Goal: Transaction & Acquisition: Download file/media

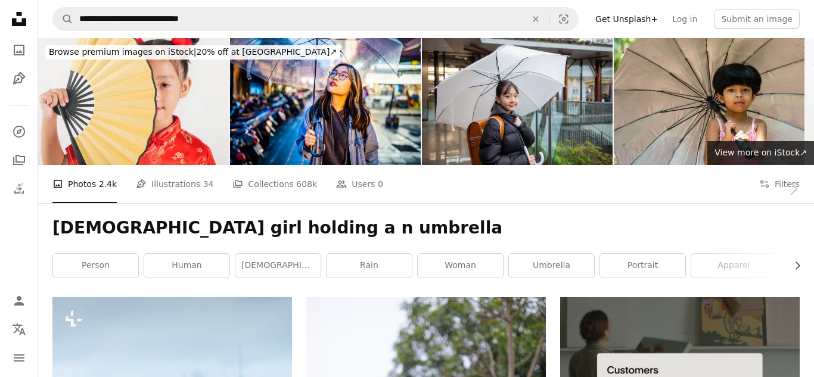
scroll to position [1747, 0]
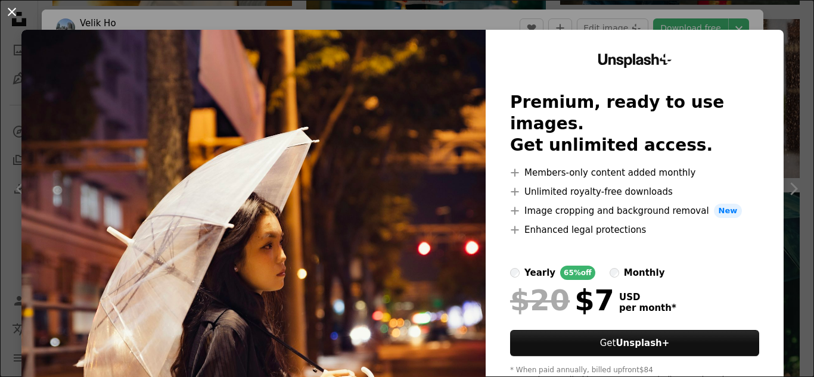
click at [14, 12] on button "An X shape" at bounding box center [12, 12] width 14 height 14
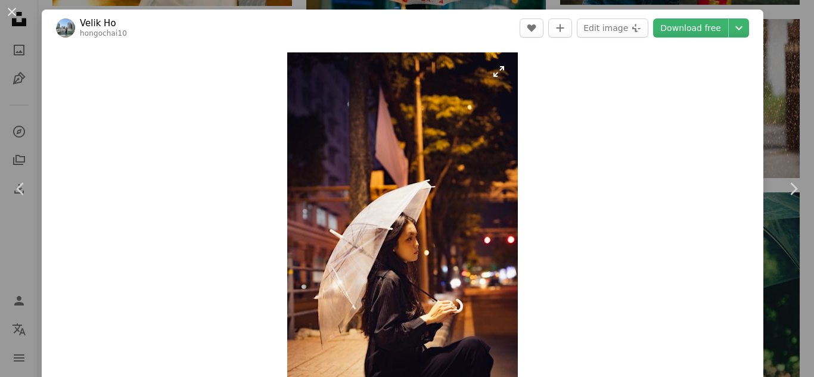
click at [494, 79] on img "Zoom in on this image" at bounding box center [402, 225] width 231 height 346
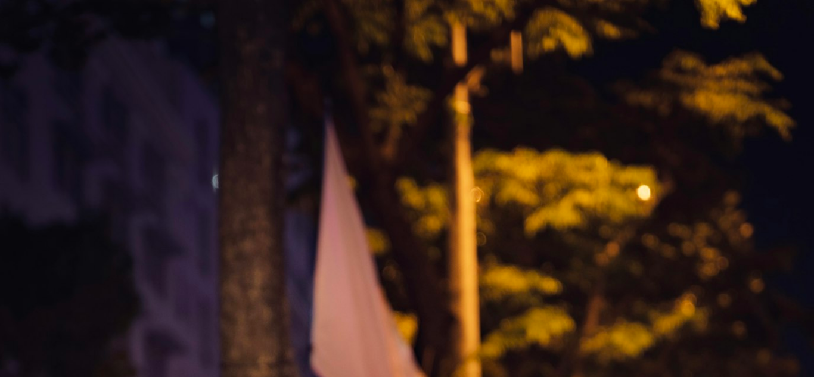
scroll to position [423, 0]
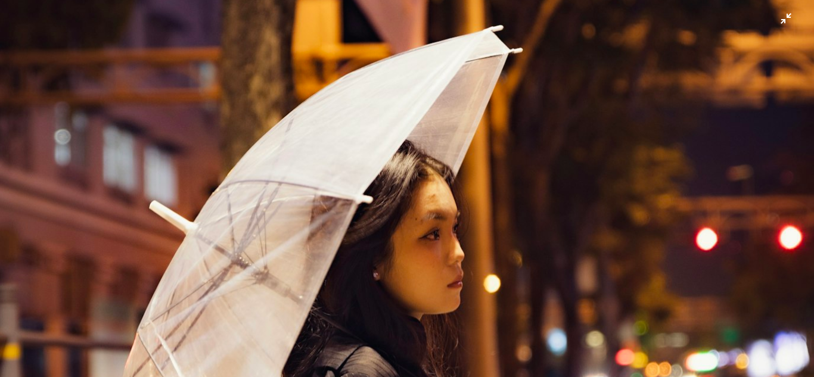
click at [793, 22] on img "Zoom out on this image" at bounding box center [406, 187] width 815 height 1223
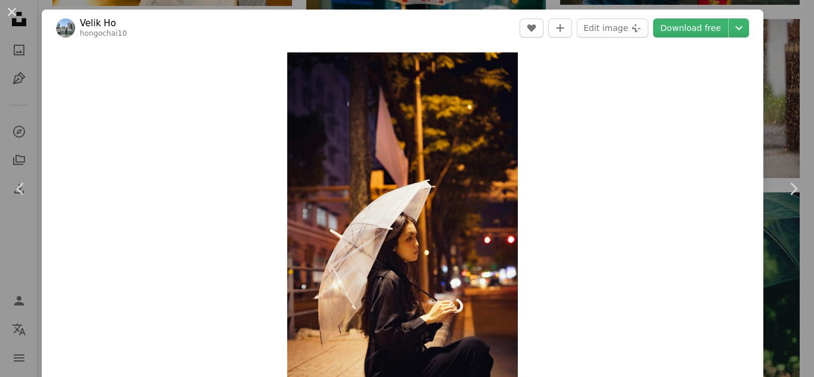
scroll to position [21, 0]
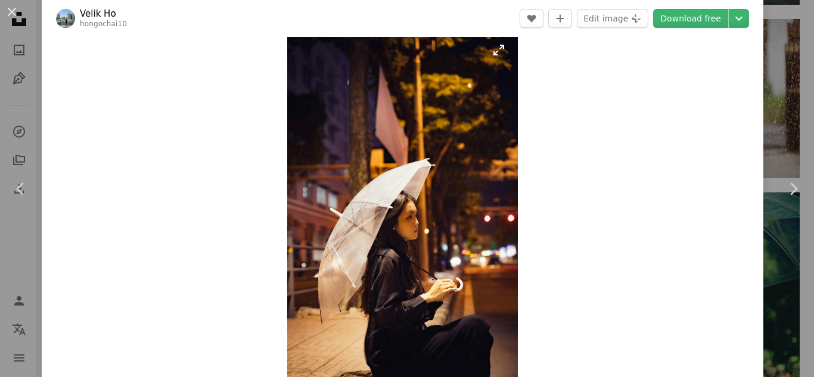
click at [511, 193] on img "Zoom in on this image" at bounding box center [402, 204] width 231 height 346
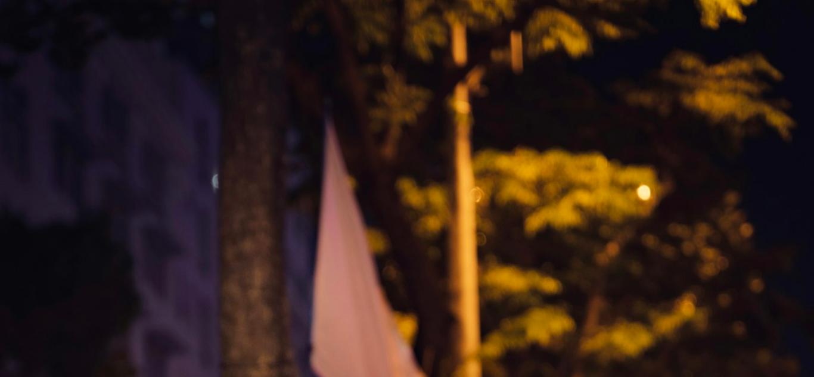
click at [511, 193] on img "Zoom out on this image" at bounding box center [402, 204] width 231 height 346
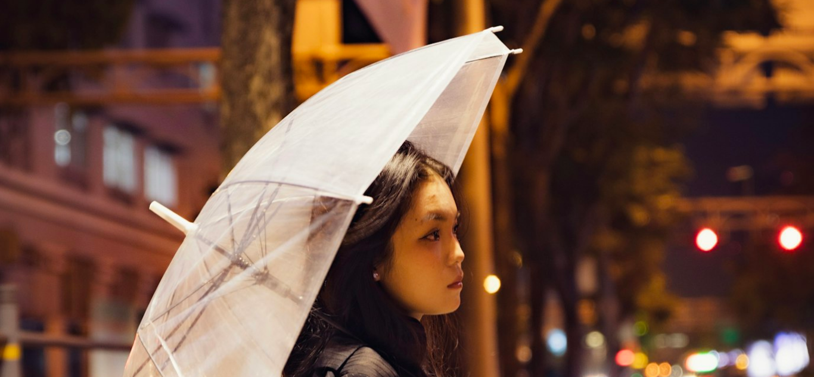
click at [511, 193] on img "Zoom out on this image" at bounding box center [406, 188] width 815 height 1223
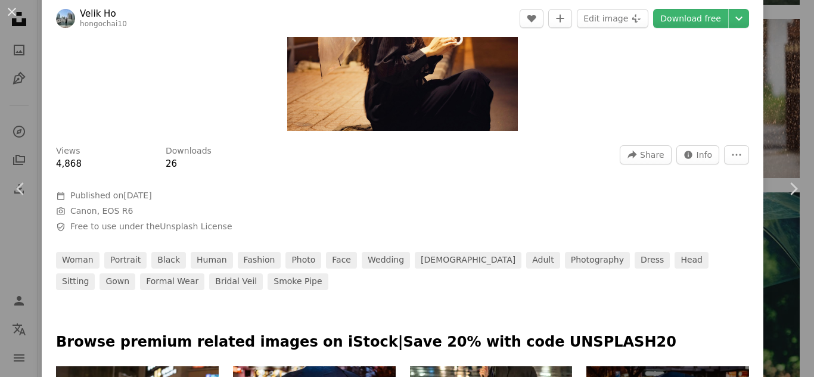
scroll to position [252, 0]
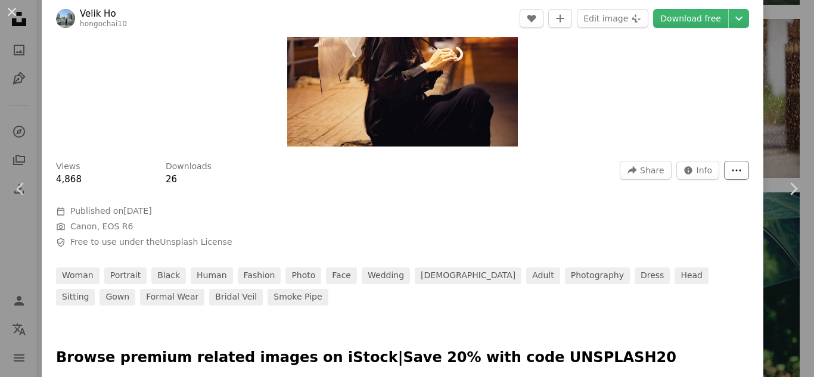
click at [742, 165] on icon "More Actions" at bounding box center [736, 170] width 11 height 11
click at [621, 116] on dialog "An X shape Chevron left Chevron right Velik Ho hongochai10 A heart A plus sign …" at bounding box center [407, 188] width 814 height 377
click at [572, 24] on button "A plus sign" at bounding box center [560, 18] width 24 height 19
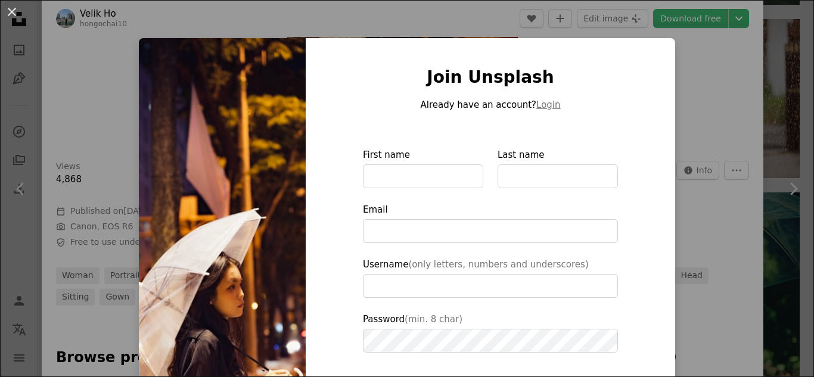
click at [749, 111] on div "An X shape Join Unsplash Already have an account? Login First name Last name Em…" at bounding box center [407, 188] width 814 height 377
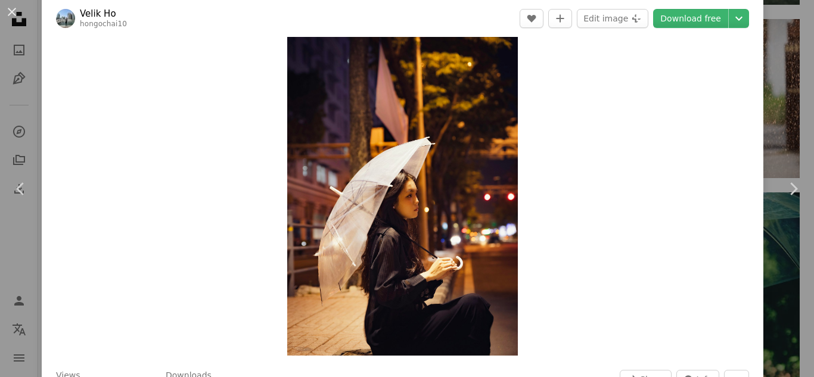
scroll to position [35, 0]
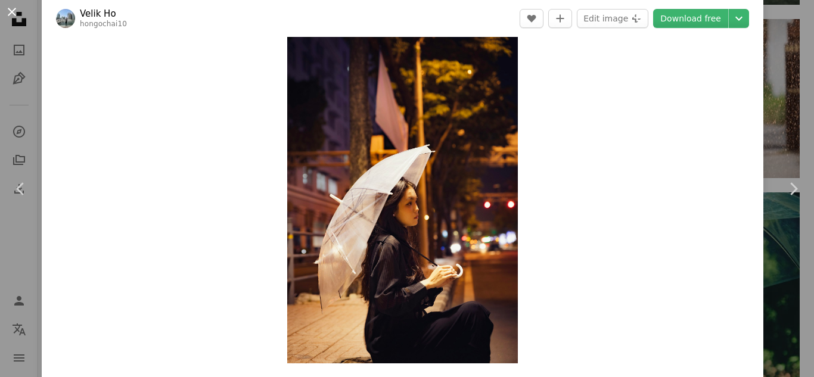
click at [12, 11] on button "An X shape" at bounding box center [12, 12] width 14 height 14
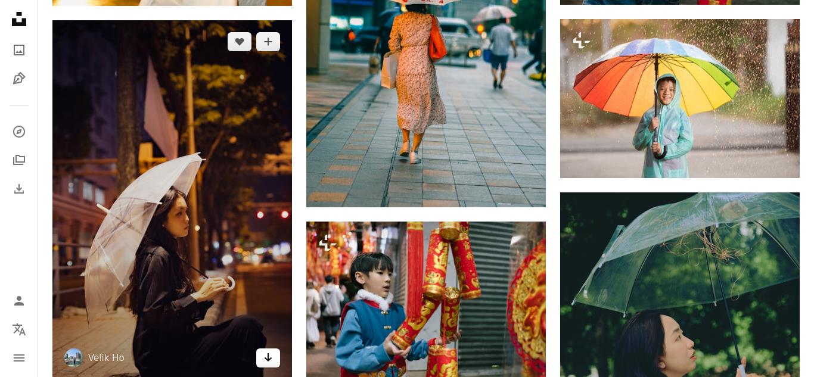
click at [269, 356] on icon "Download" at bounding box center [269, 357] width 8 height 8
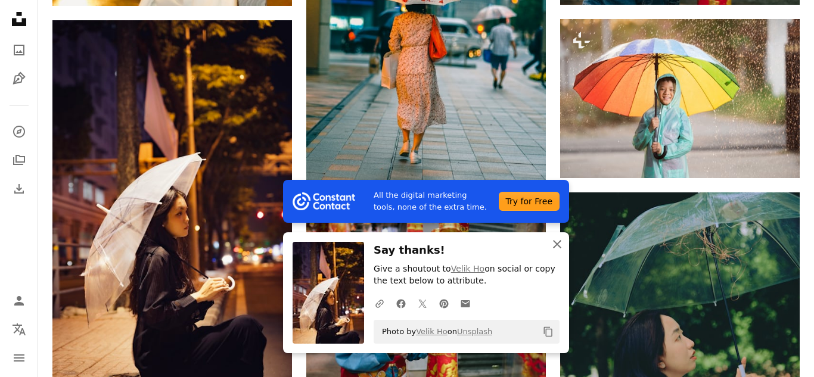
click at [557, 243] on icon "button" at bounding box center [557, 244] width 8 height 8
